Goal: Task Accomplishment & Management: Manage account settings

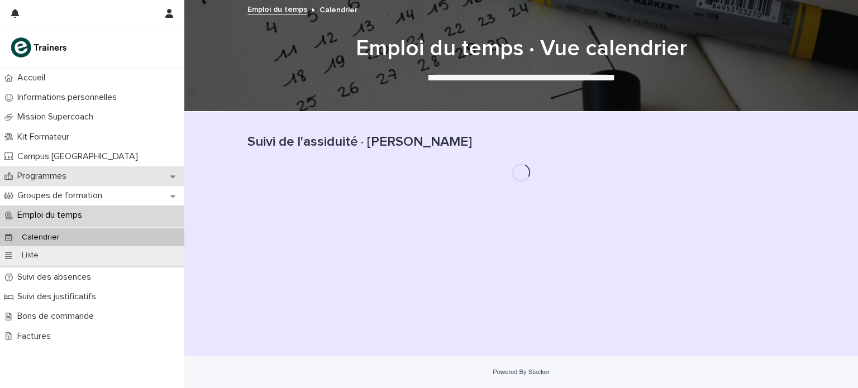
click at [69, 171] on p "Programmes" at bounding box center [44, 176] width 63 height 11
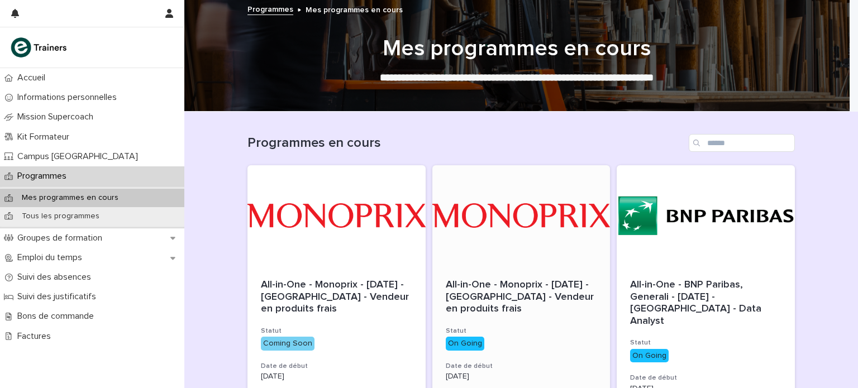
click at [508, 256] on div at bounding box center [522, 215] width 178 height 101
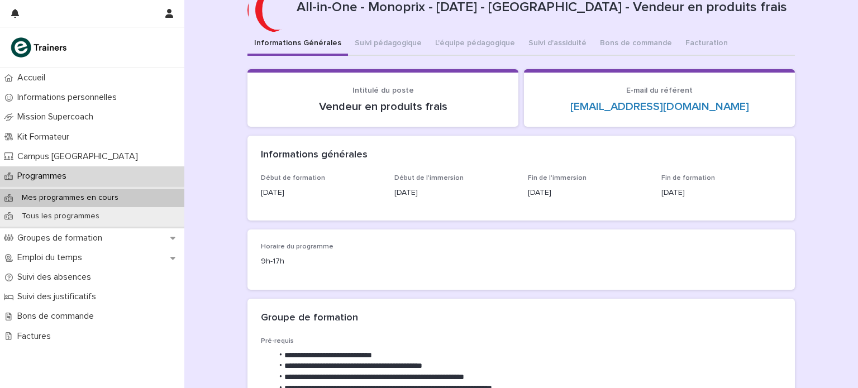
scroll to position [36, 0]
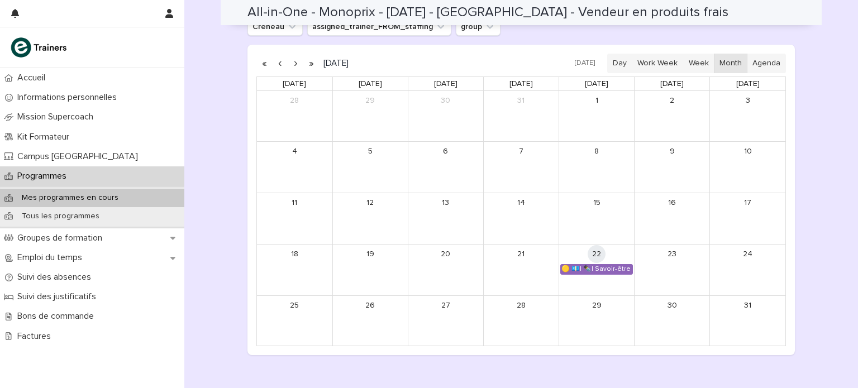
scroll to position [777, 0]
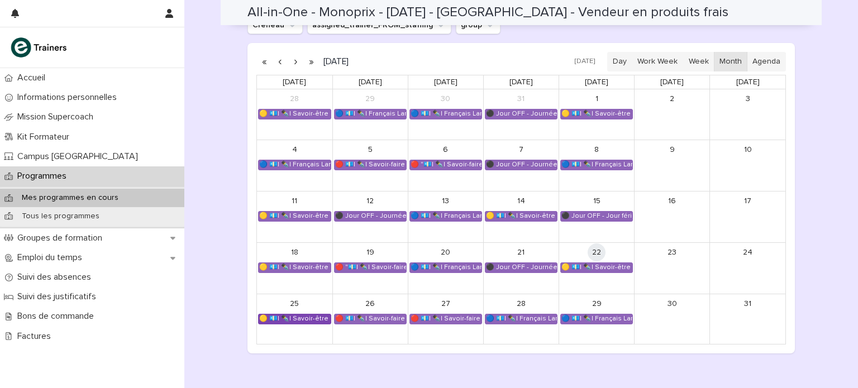
click at [317, 317] on div "🟡 💶| ✒️| Savoir-être métier - Gestion du stress et des imprévus dans un espace …" at bounding box center [295, 319] width 72 height 9
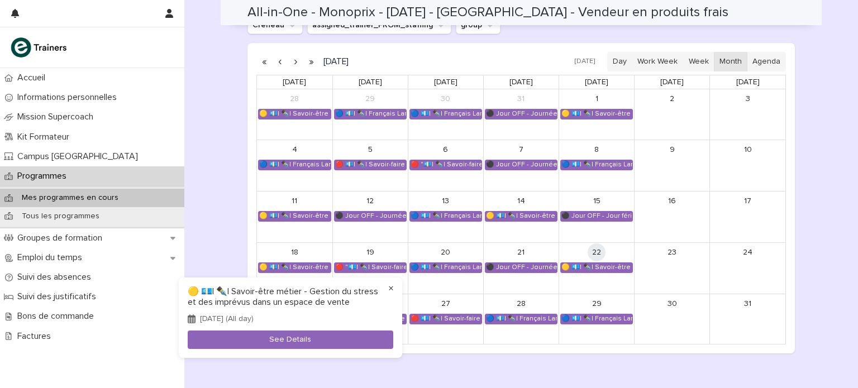
click at [391, 290] on button "×" at bounding box center [390, 288] width 13 height 13
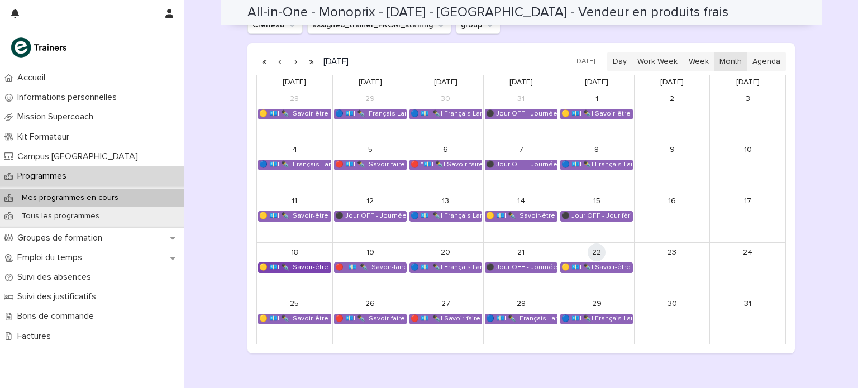
click at [300, 265] on div "🟡 💶| ✒️| Savoir-être métier - Gestion du stress et des imprévus dans un espace …" at bounding box center [295, 267] width 72 height 9
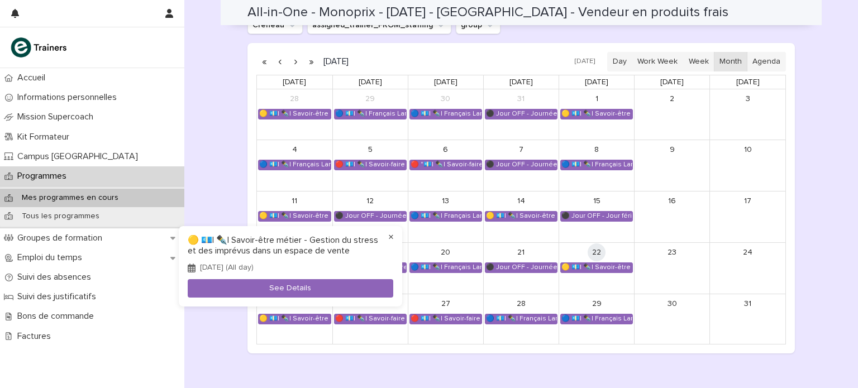
click at [390, 237] on button "×" at bounding box center [390, 237] width 13 height 13
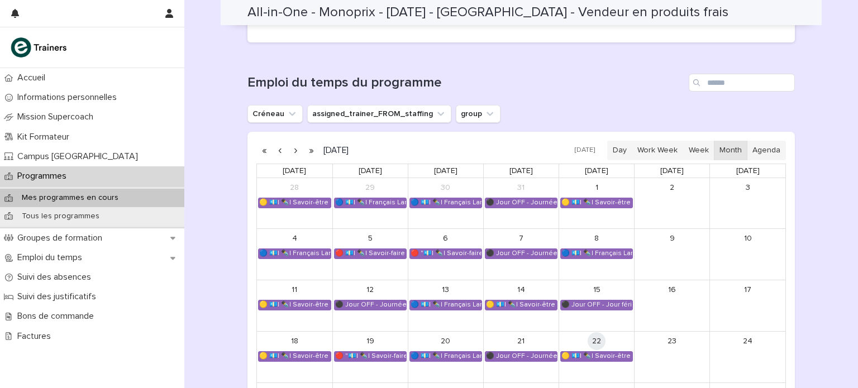
scroll to position [688, 0]
click at [357, 117] on button "assigned_trainer_FROM_staffing" at bounding box center [379, 115] width 144 height 18
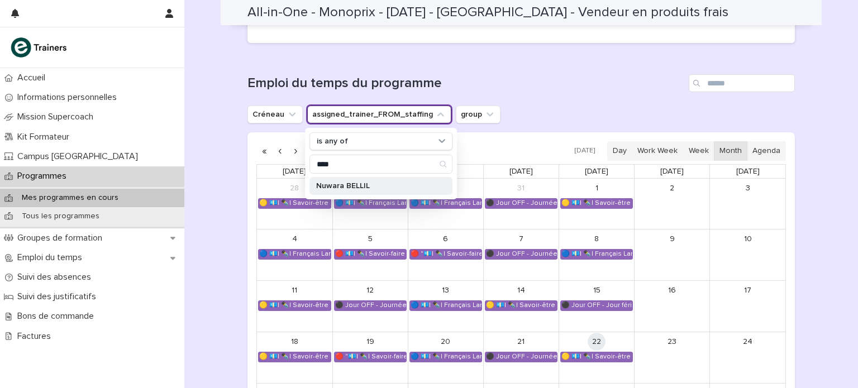
type input "****"
click at [341, 189] on div "Nuwara BELLIL" at bounding box center [381, 186] width 143 height 18
click at [612, 99] on div "Emploi du temps du programme Créneau assigned_trainer_FROM_staffing is any of […" at bounding box center [522, 258] width 548 height 369
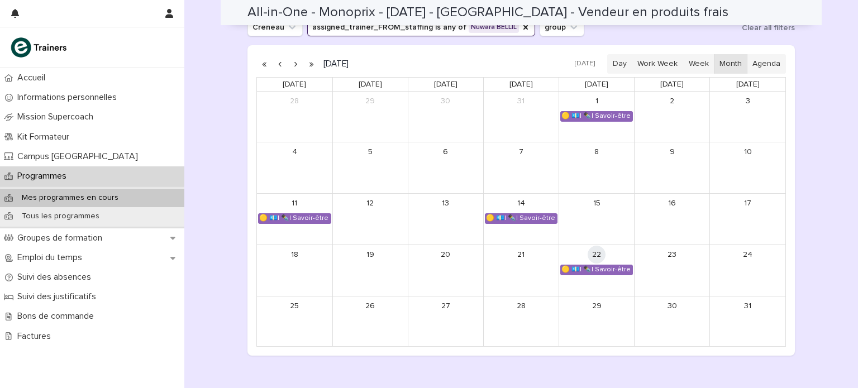
scroll to position [784, 0]
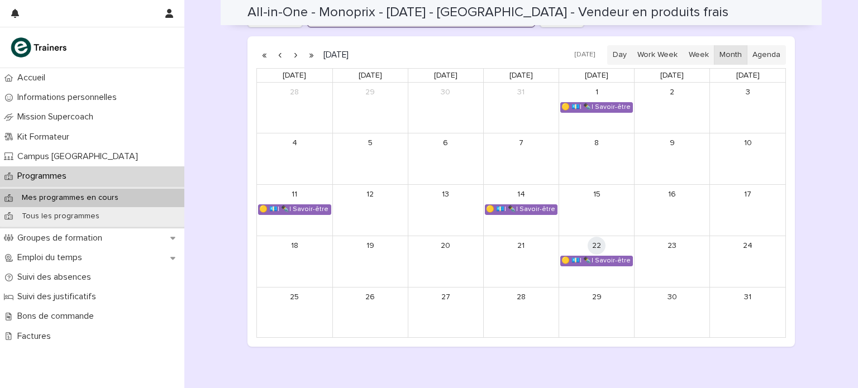
click at [293, 56] on button "button" at bounding box center [296, 55] width 16 height 18
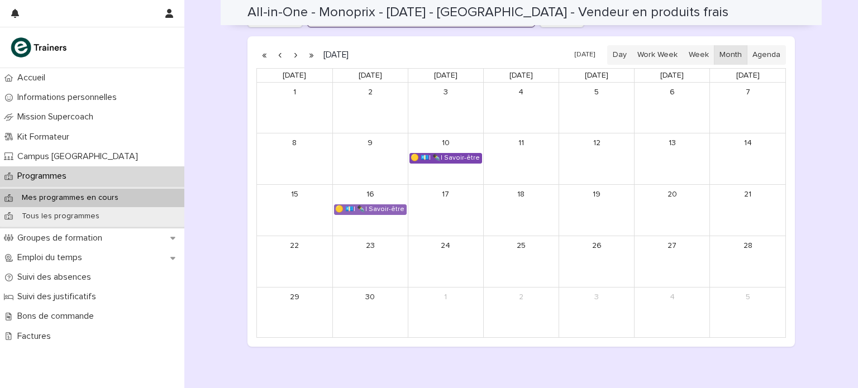
click at [424, 154] on div "🟡 💶| ✒️| Savoir-être métier - Collaboration et dynamique d'équipe dans un espac…" at bounding box center [446, 158] width 72 height 9
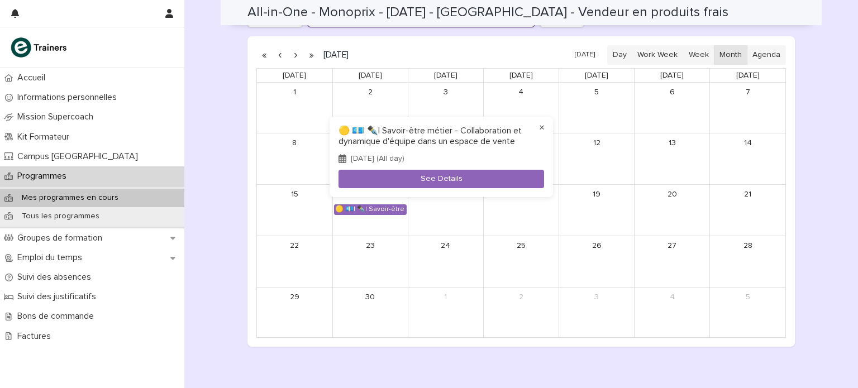
click at [542, 127] on button "×" at bounding box center [541, 127] width 13 height 13
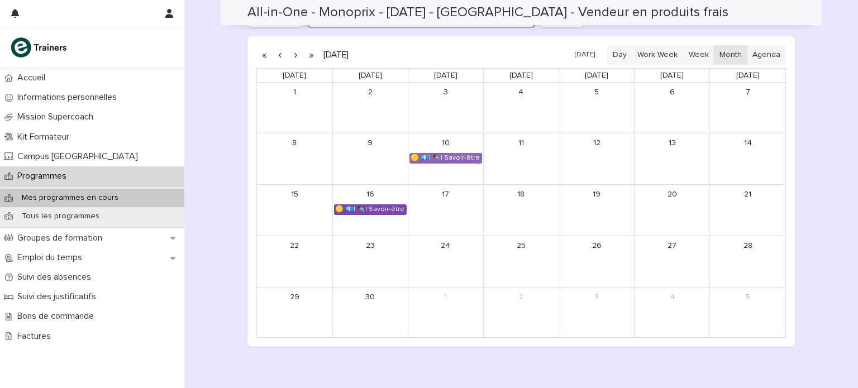
click at [371, 211] on div "🟡 💶| ✒️| Savoir-être métier - Collaboration et dynamique d'équipe dans un espac…" at bounding box center [371, 209] width 72 height 9
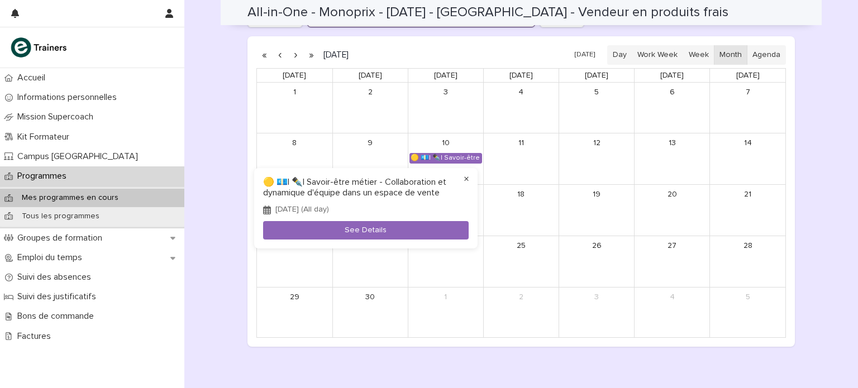
click at [465, 179] on button "×" at bounding box center [466, 179] width 13 height 13
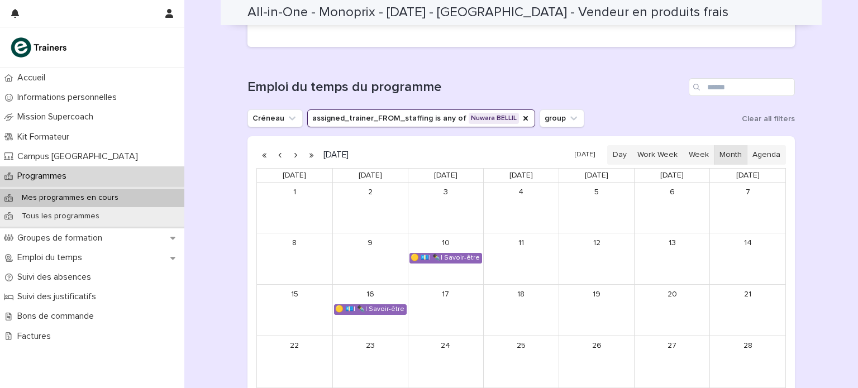
scroll to position [682, 0]
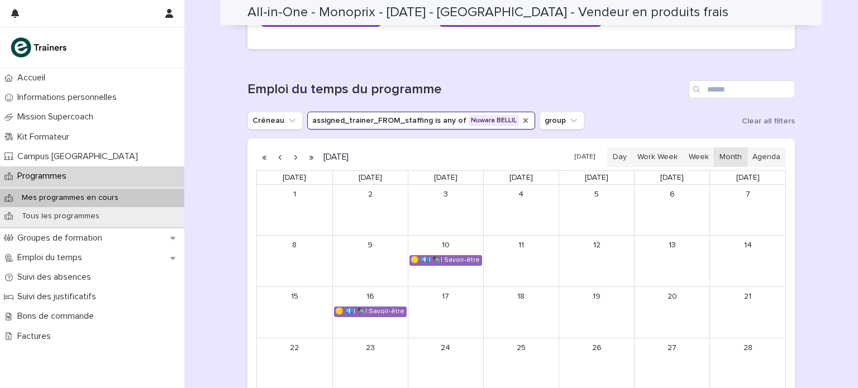
click at [524, 120] on icon "assigned_trainer_FROM_staffing" at bounding box center [526, 120] width 4 height 4
click at [435, 121] on icon "assigned_trainer_FROM_staffing" at bounding box center [440, 120] width 11 height 11
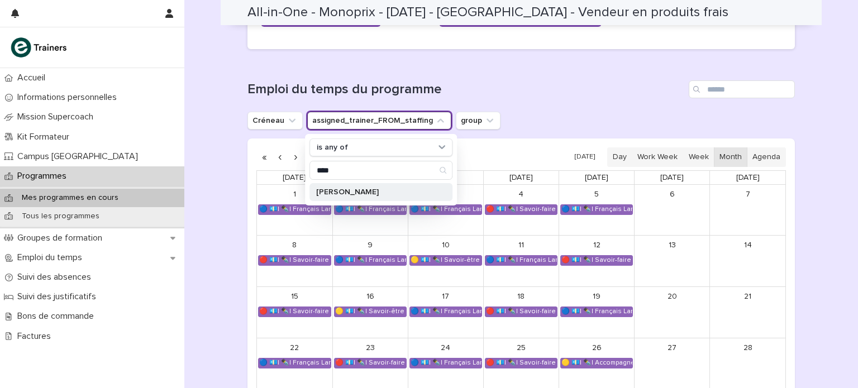
type input "****"
click at [387, 188] on p "[PERSON_NAME]" at bounding box center [375, 192] width 118 height 8
click at [536, 76] on div "Loading... Saving… Emploi du temps du programme Créneau assigned_trainer_FROM_s…" at bounding box center [522, 258] width 548 height 400
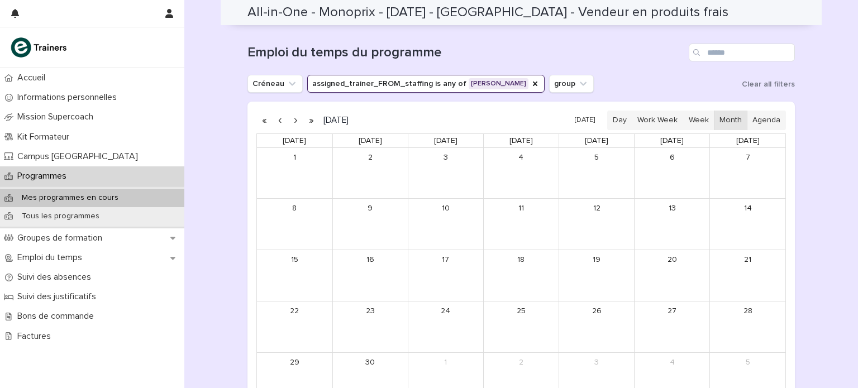
scroll to position [718, 0]
click at [531, 82] on icon "assigned_trainer_FROM_staffing" at bounding box center [535, 84] width 9 height 9
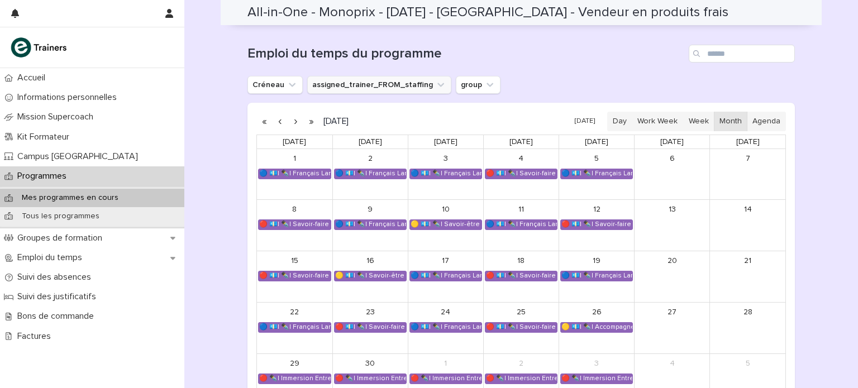
click at [421, 86] on button "assigned_trainer_FROM_staffing" at bounding box center [379, 85] width 144 height 18
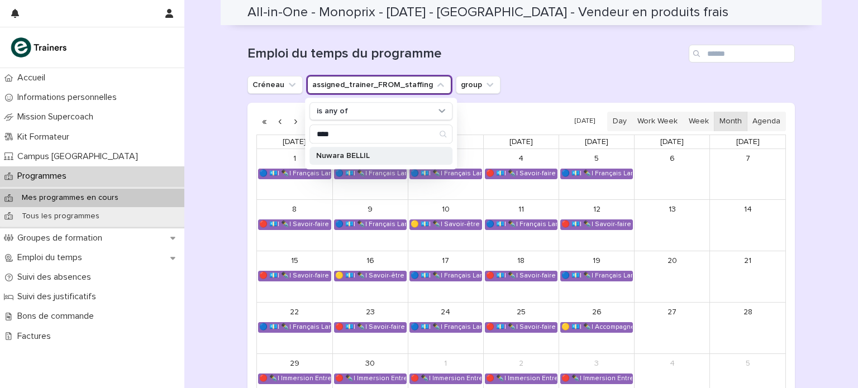
type input "****"
click at [374, 155] on p "Nuwara BELLIL" at bounding box center [375, 157] width 118 height 8
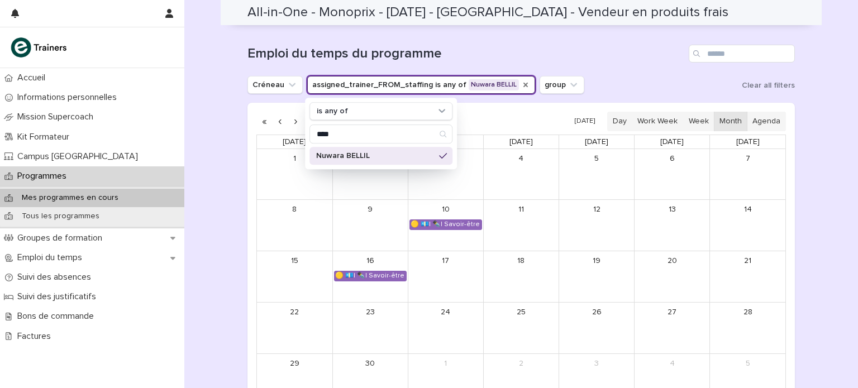
click at [616, 63] on div "Emploi du temps du programme [PERSON_NAME] assigned_trainer_FROM_staffing is an…" at bounding box center [522, 229] width 548 height 369
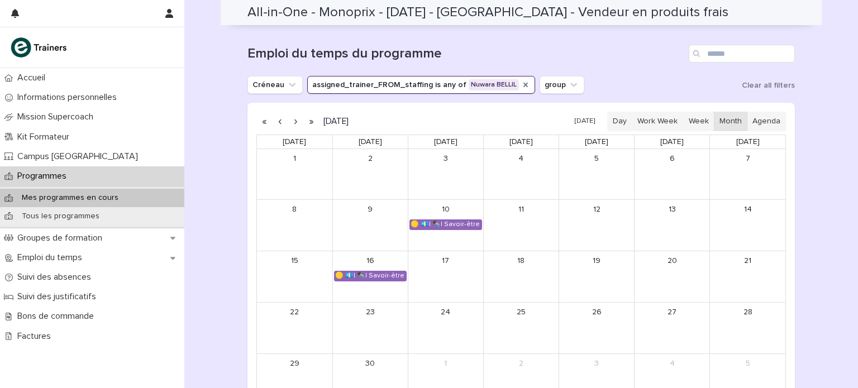
click at [275, 123] on button "button" at bounding box center [280, 122] width 16 height 18
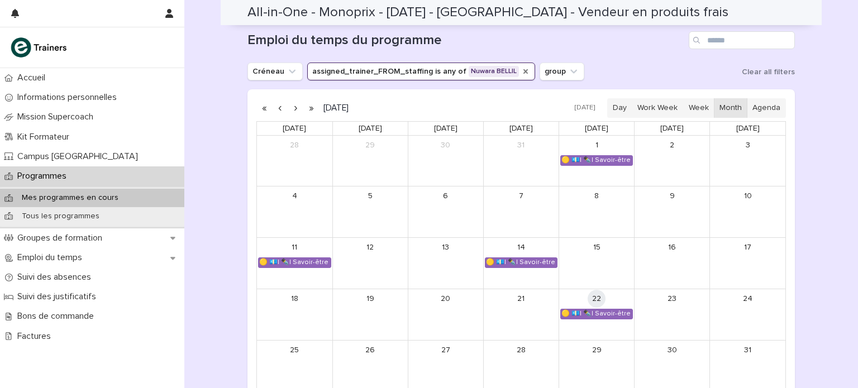
scroll to position [730, 0]
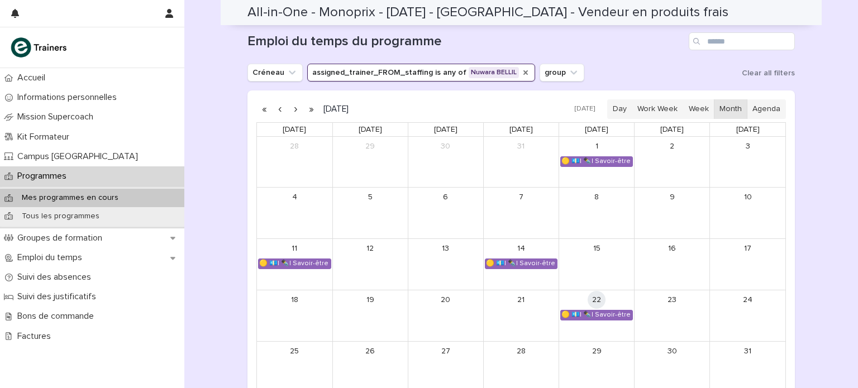
click at [289, 108] on button "button" at bounding box center [296, 110] width 16 height 18
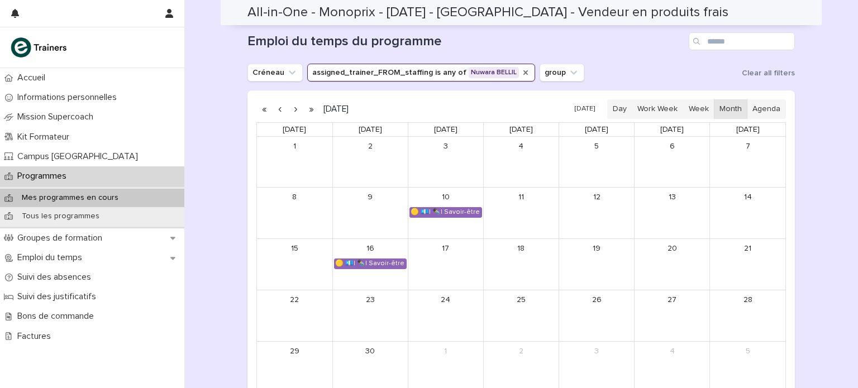
click at [289, 108] on button "button" at bounding box center [296, 110] width 16 height 18
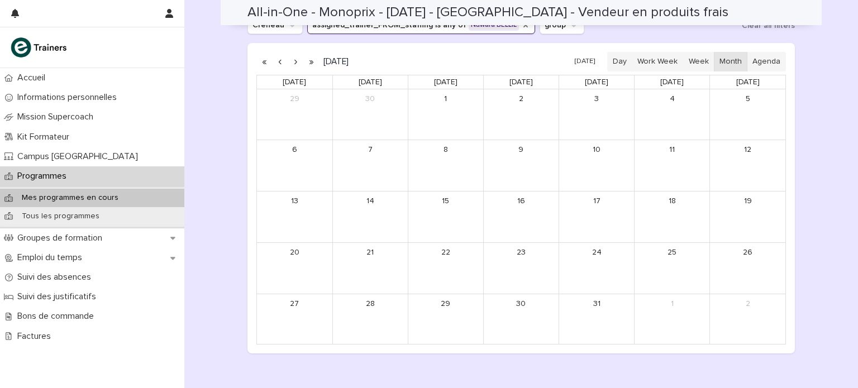
scroll to position [780, 0]
